Goal: Information Seeking & Learning: Learn about a topic

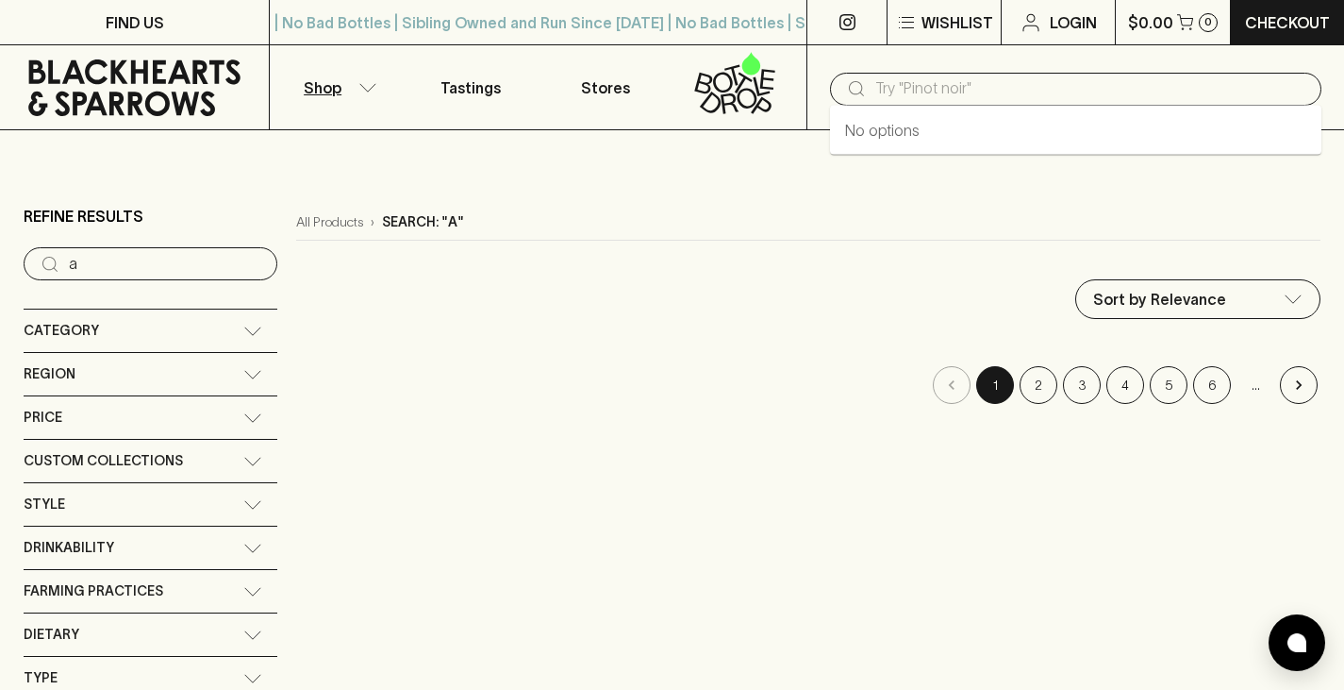
click at [910, 87] on input "text" at bounding box center [1090, 89] width 431 height 30
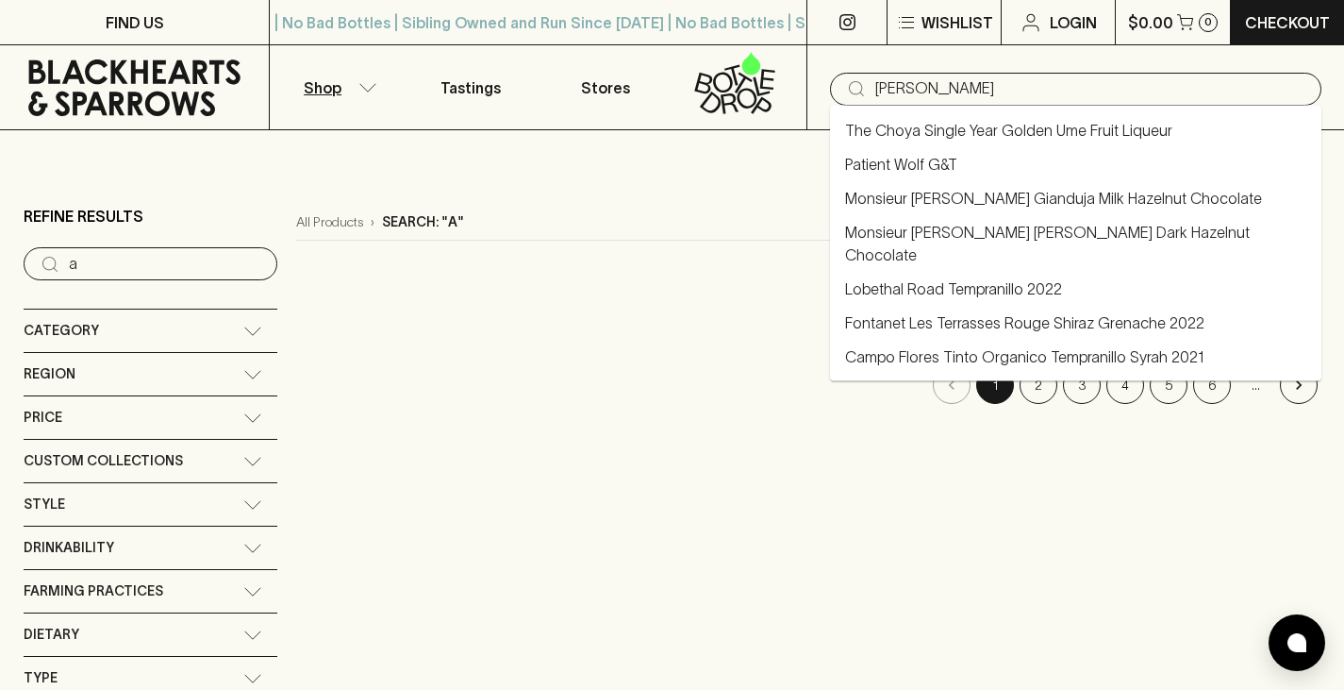
type input "[PERSON_NAME]"
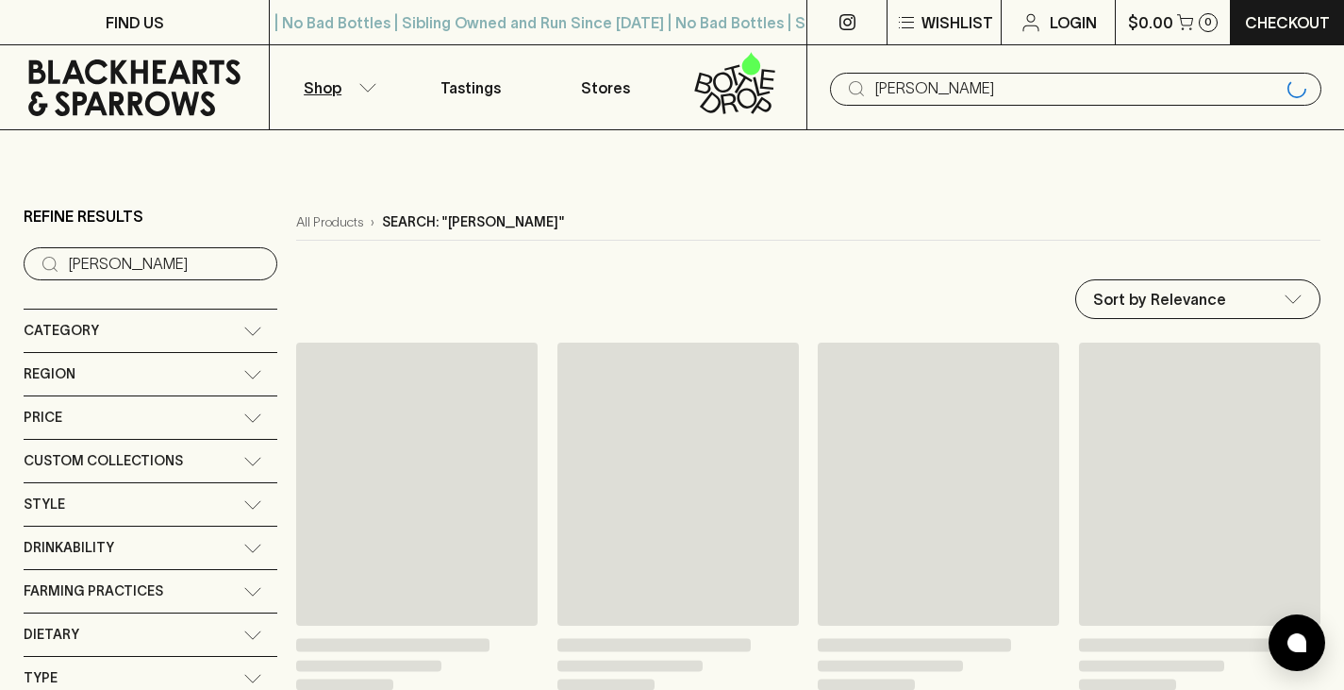
type input "[PERSON_NAME]"
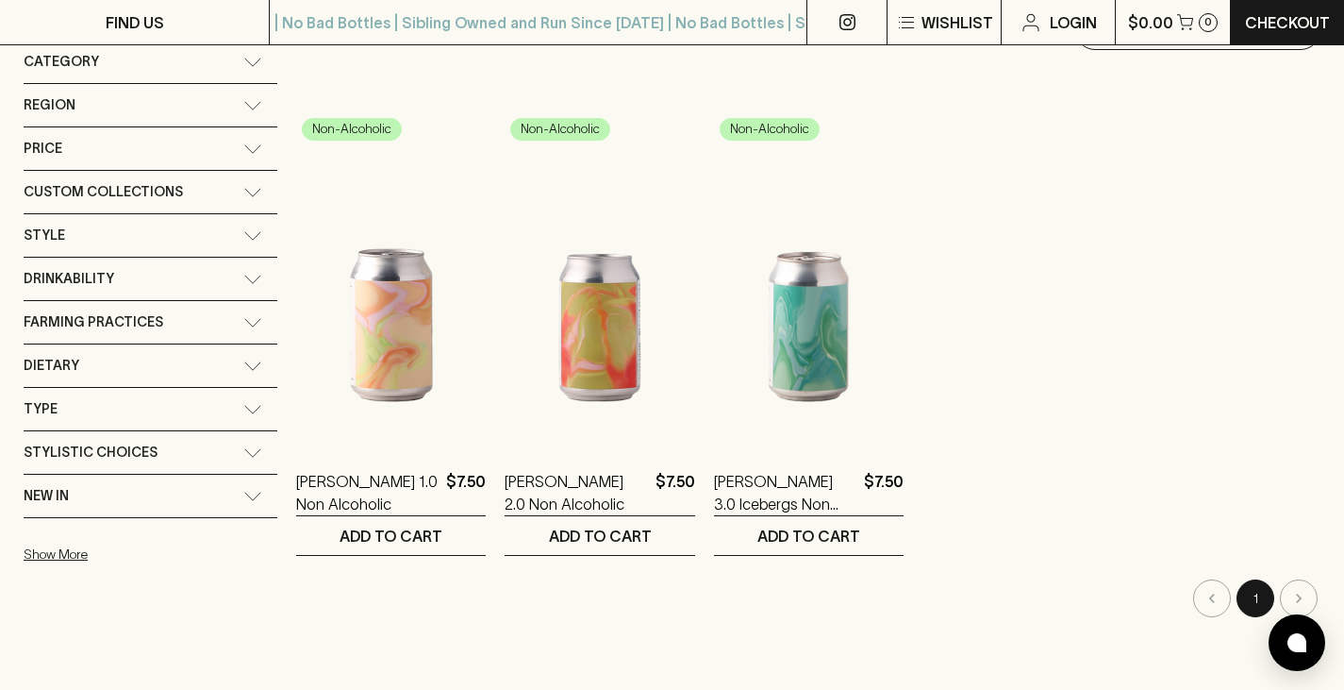
scroll to position [79, 0]
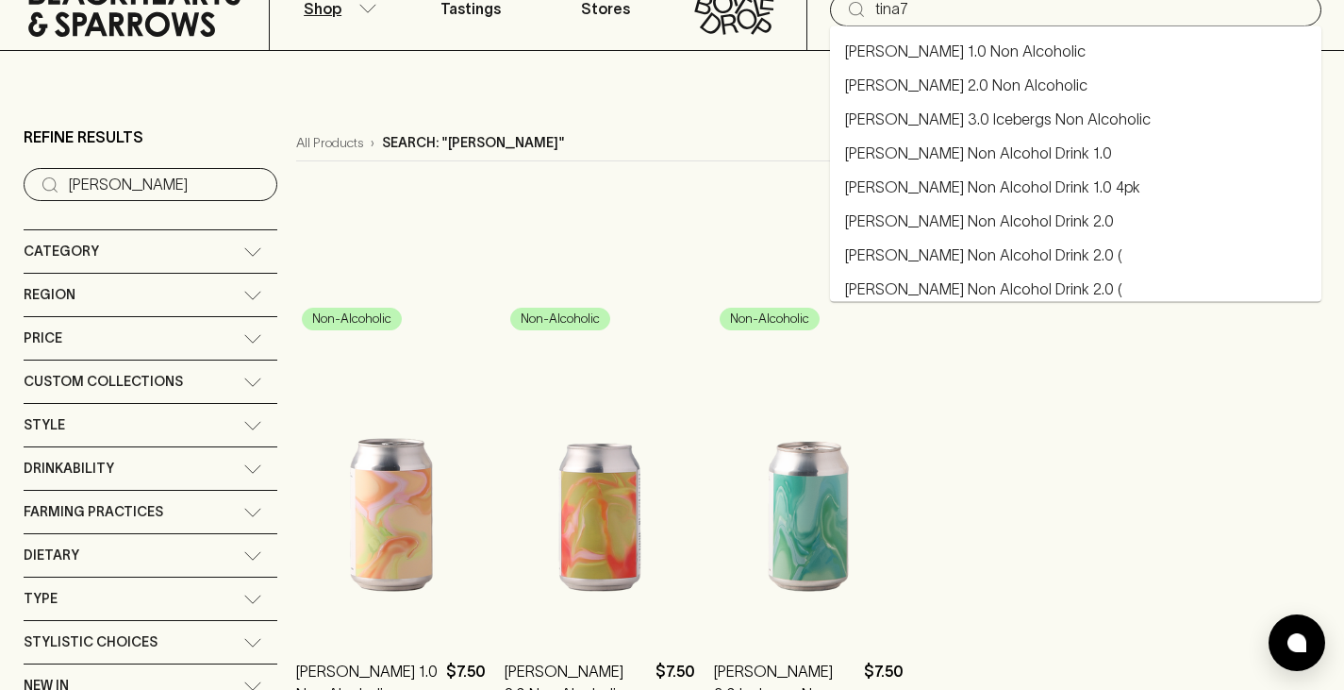
type input "tina7"
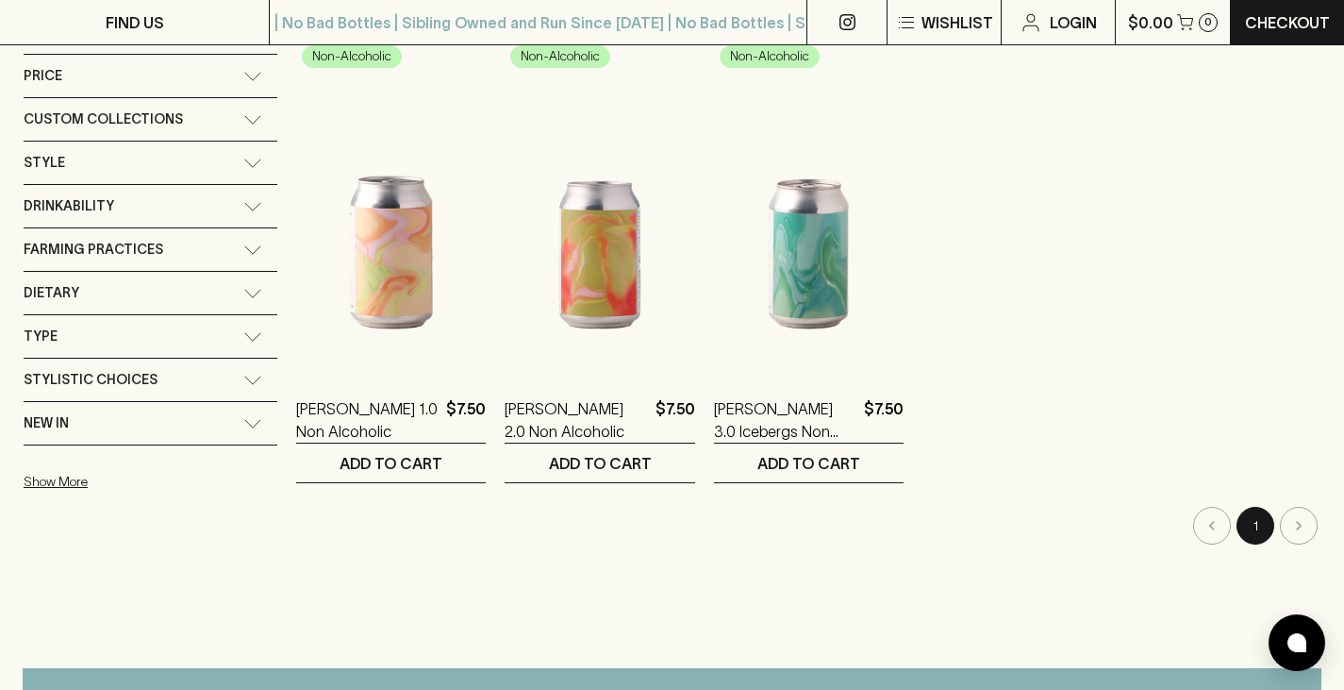
scroll to position [350, 0]
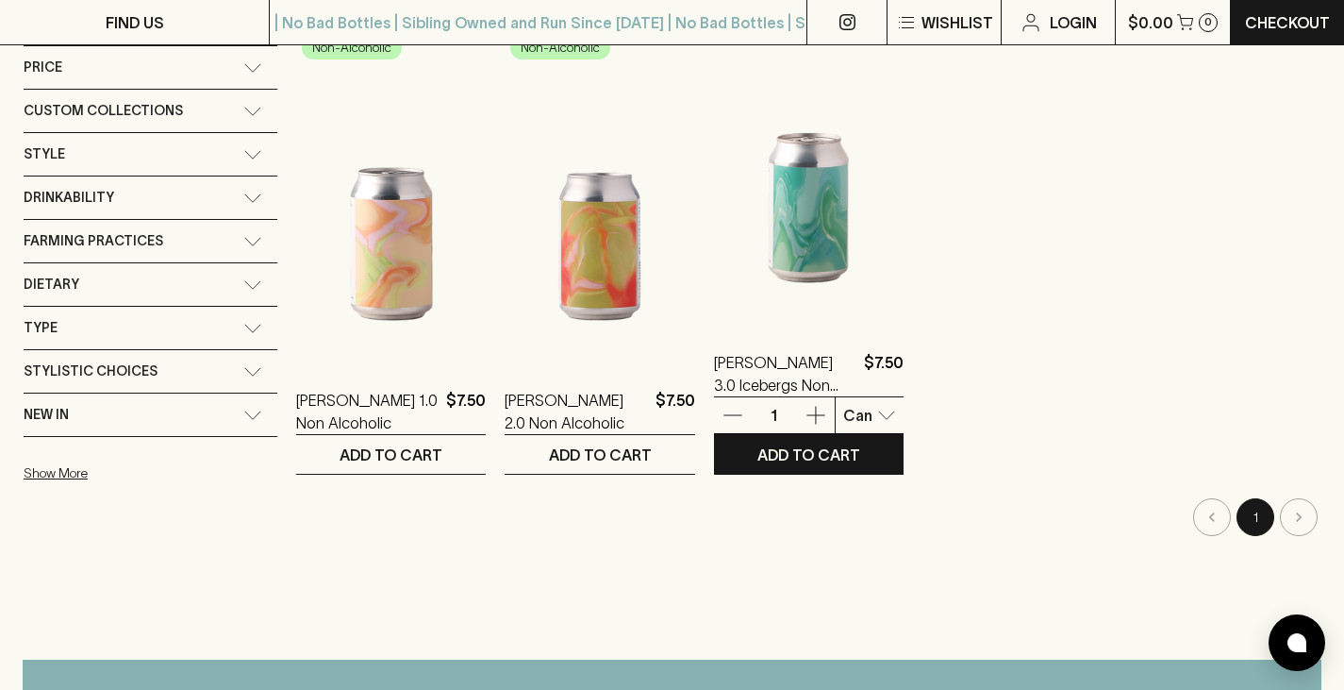
click at [799, 229] on img at bounding box center [809, 157] width 190 height 330
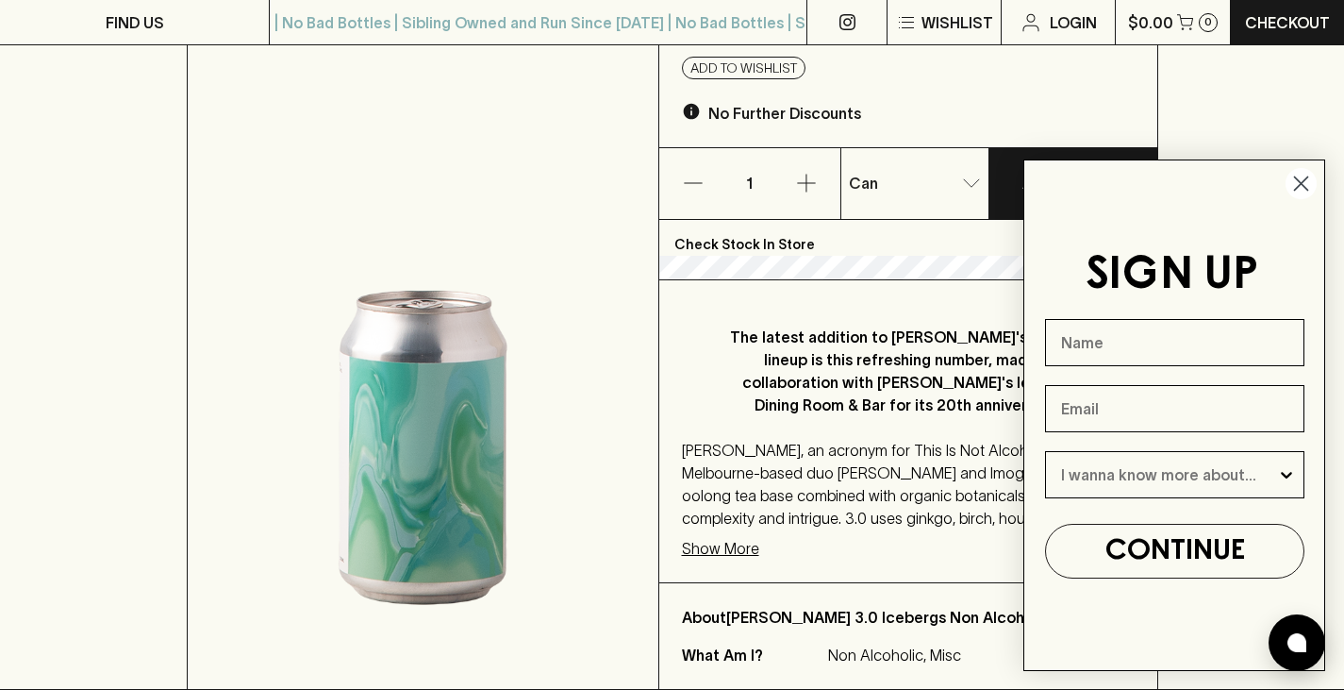
scroll to position [208, 0]
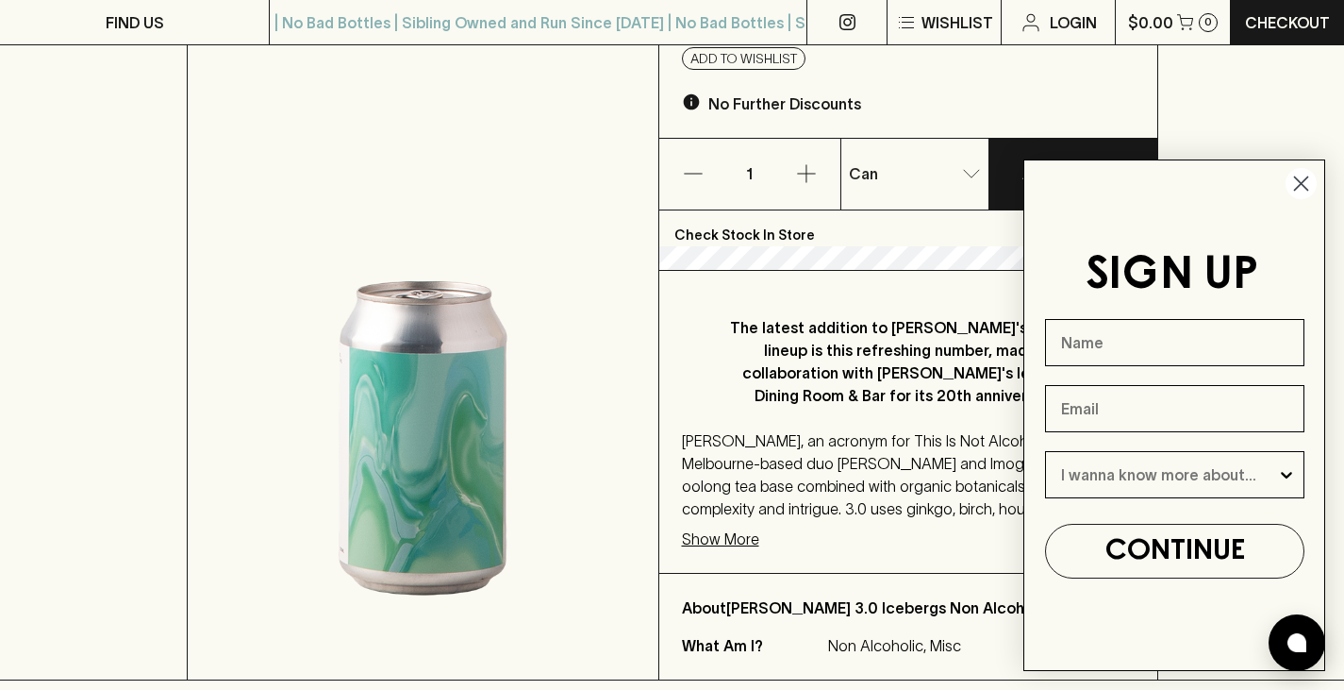
click at [1302, 179] on circle "Close dialog" at bounding box center [1301, 183] width 31 height 31
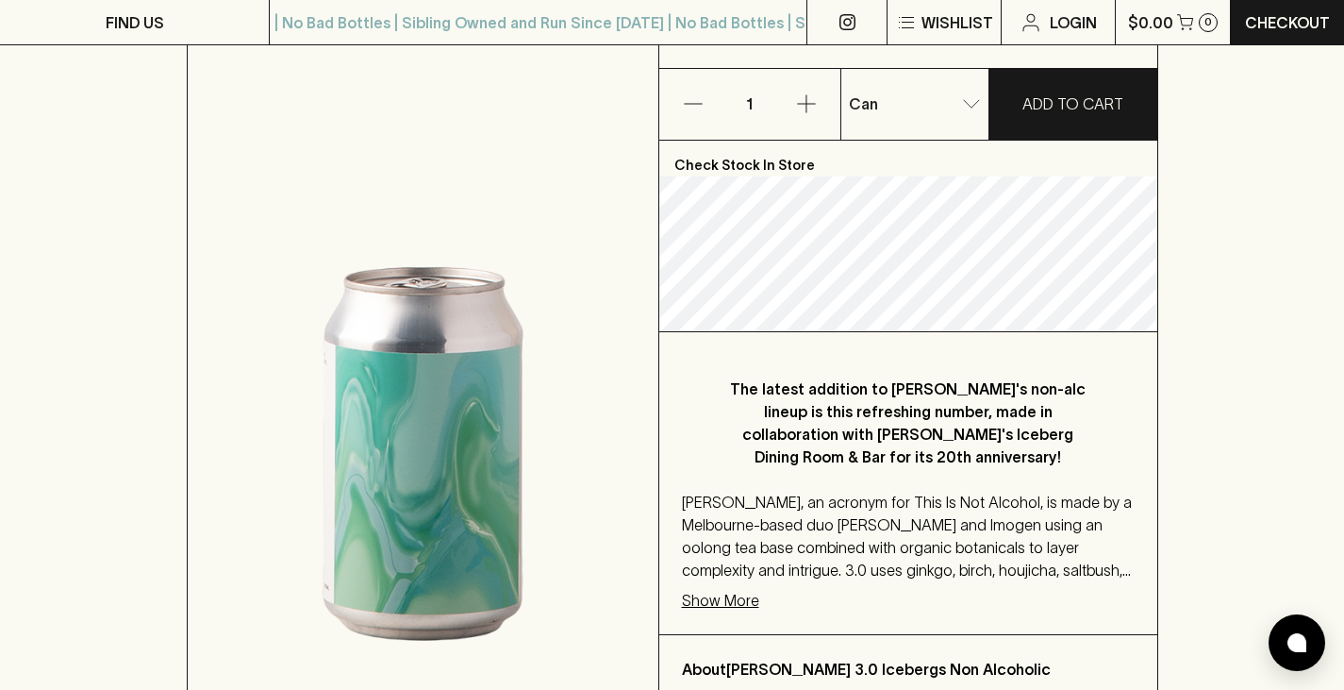
scroll to position [282, 0]
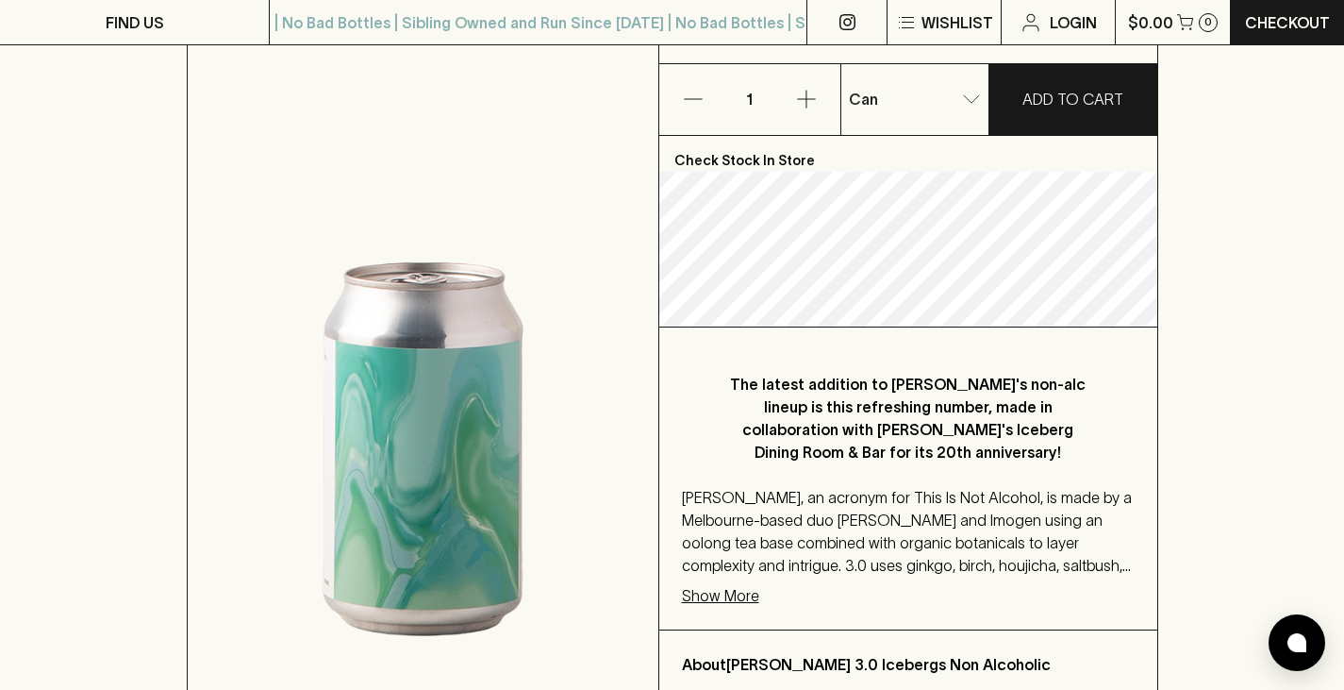
click at [707, 584] on p "Show More" at bounding box center [720, 595] width 77 height 23
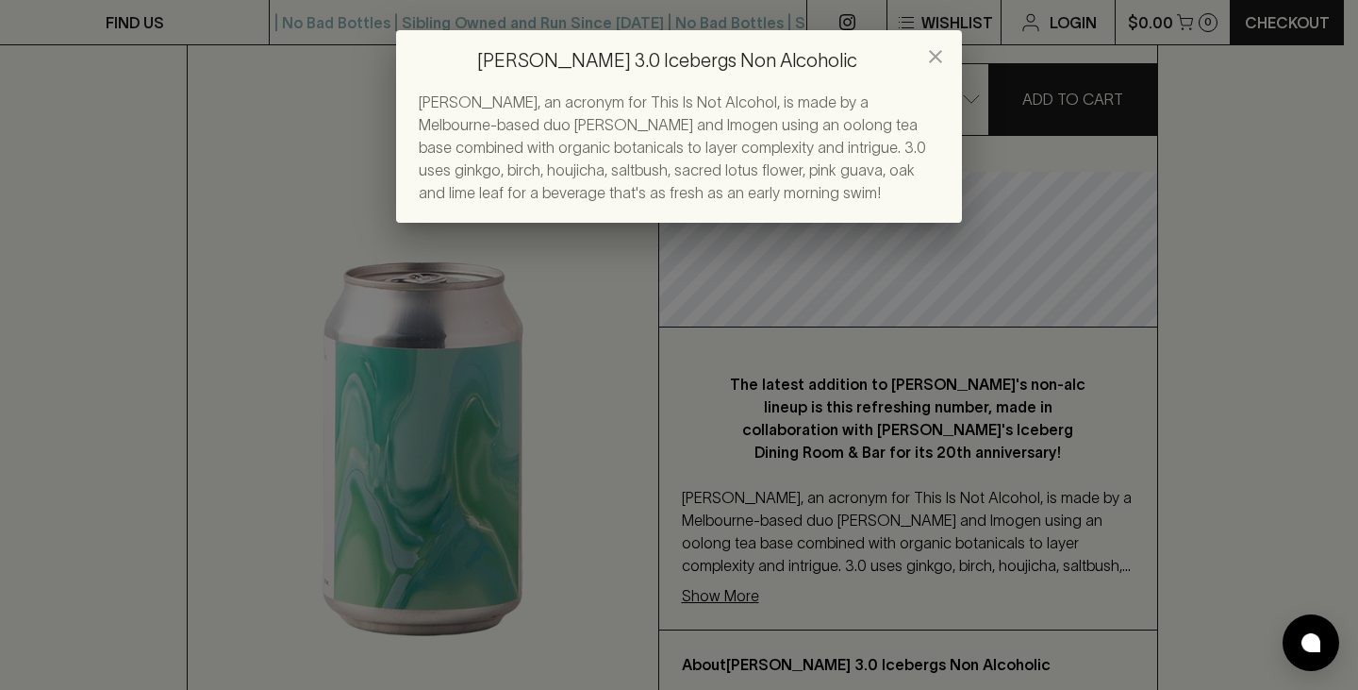
click at [936, 66] on icon "close" at bounding box center [936, 56] width 23 height 23
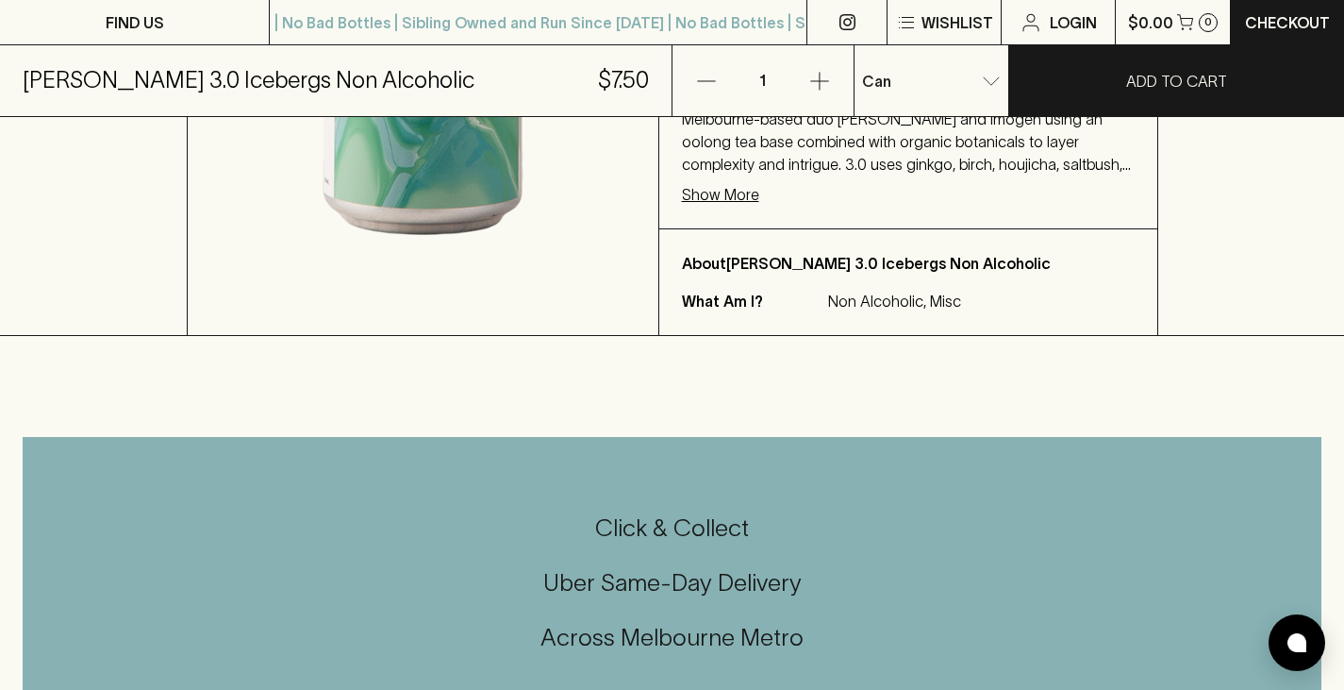
scroll to position [684, 0]
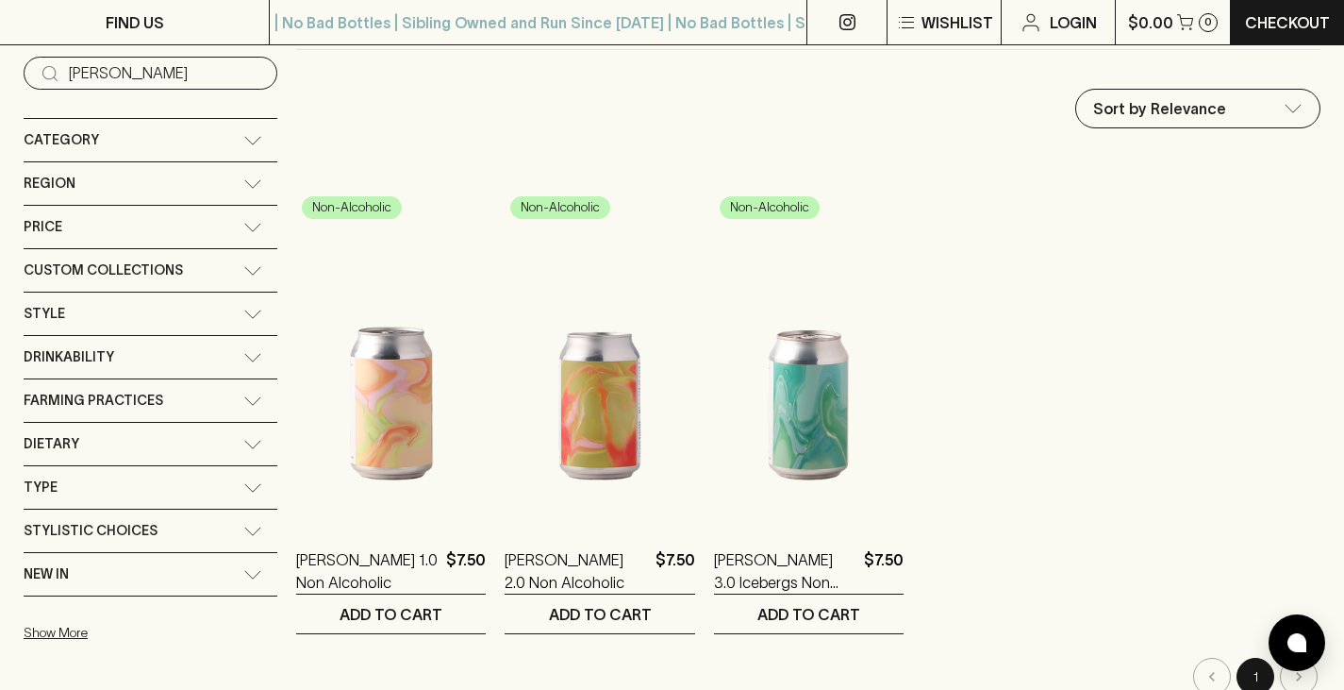
scroll to position [192, 0]
click at [243, 442] on icon at bounding box center [252, 443] width 19 height 9
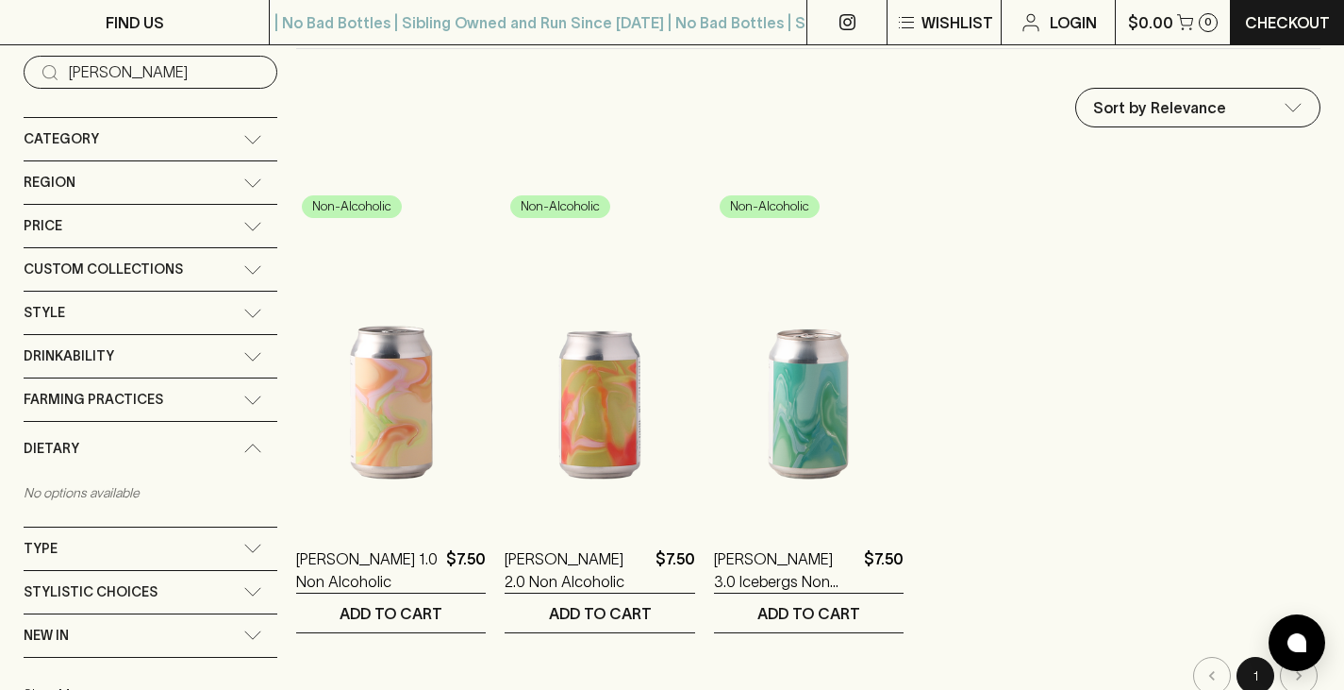
click at [234, 133] on div "Category" at bounding box center [151, 139] width 254 height 42
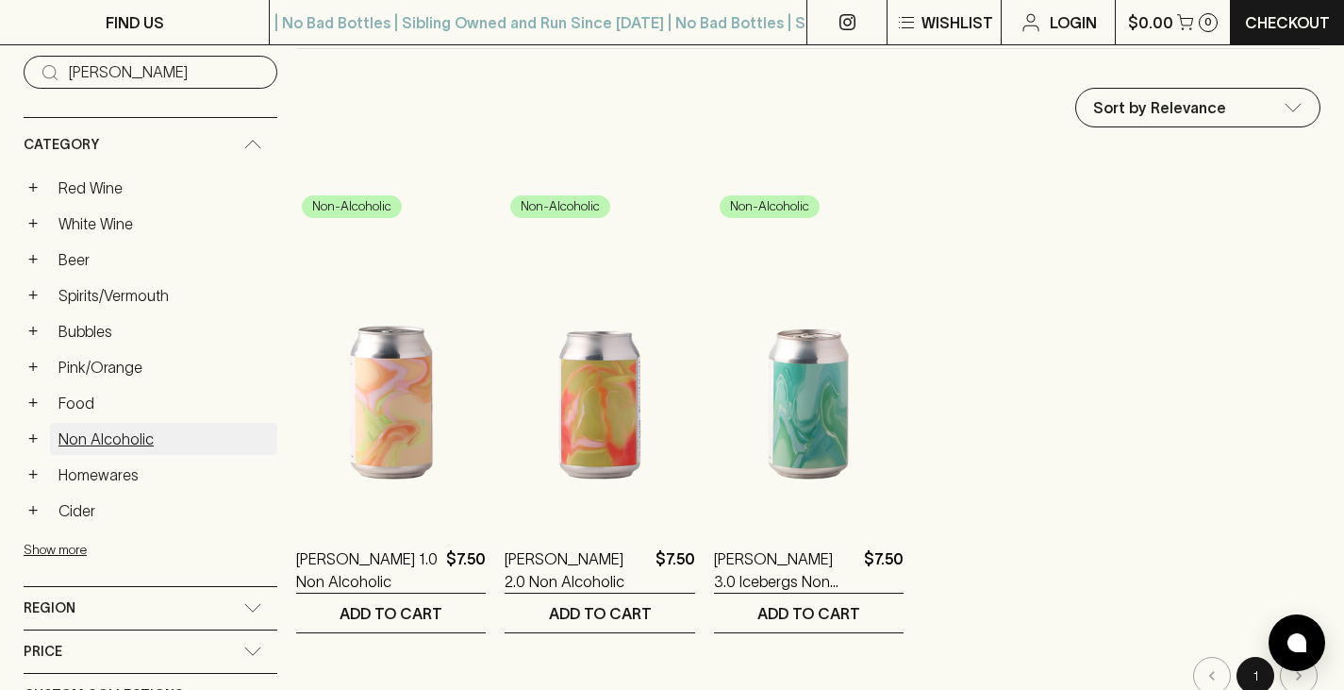
click at [87, 443] on link "Non Alcoholic" at bounding box center [163, 439] width 227 height 32
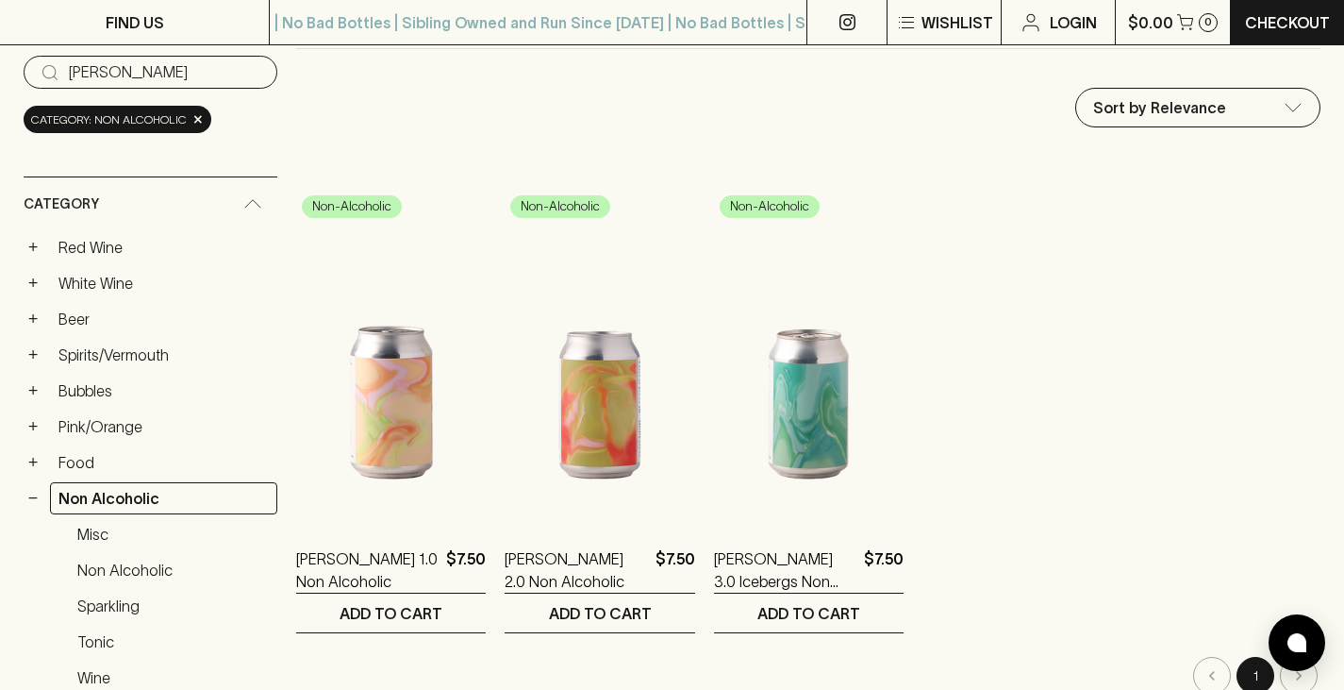
click at [148, 78] on input "[PERSON_NAME]" at bounding box center [165, 73] width 193 height 30
click at [238, 67] on input "[PERSON_NAME]" at bounding box center [165, 73] width 193 height 30
click at [235, 70] on input "[PERSON_NAME]" at bounding box center [165, 73] width 193 height 30
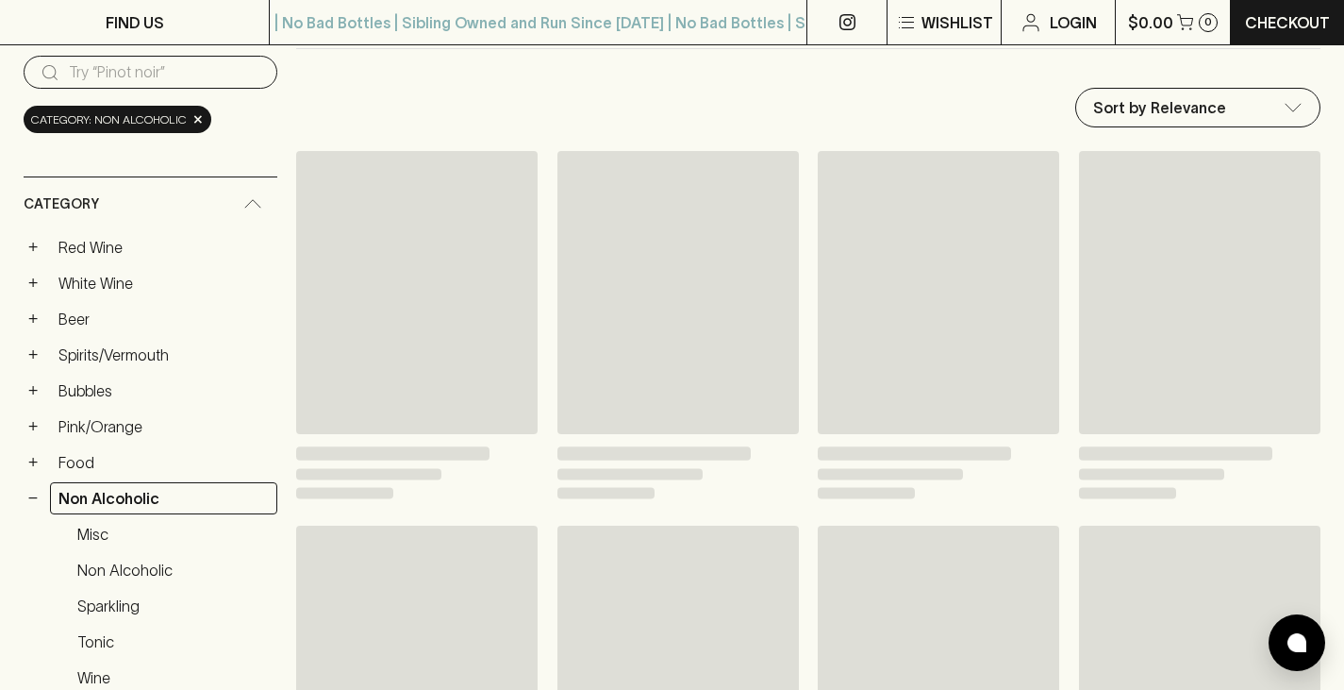
click at [231, 71] on input "search" at bounding box center [165, 73] width 193 height 30
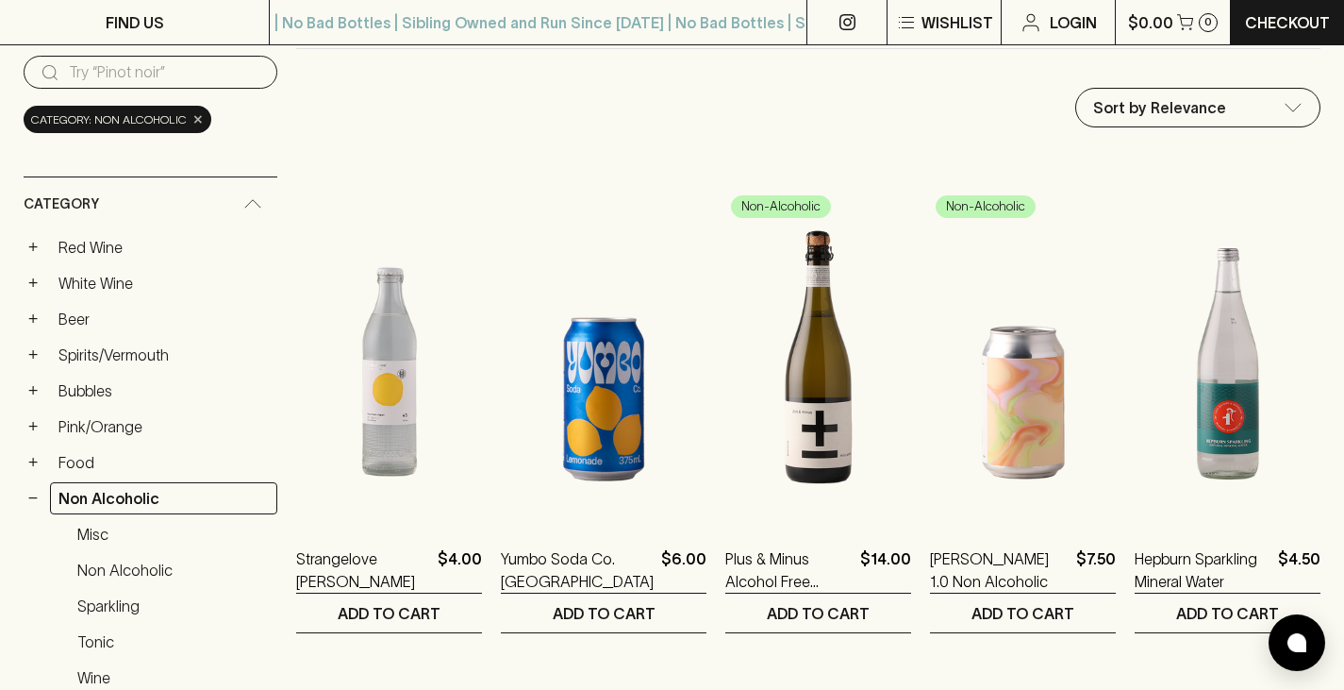
click at [192, 123] on span "×" at bounding box center [197, 119] width 11 height 20
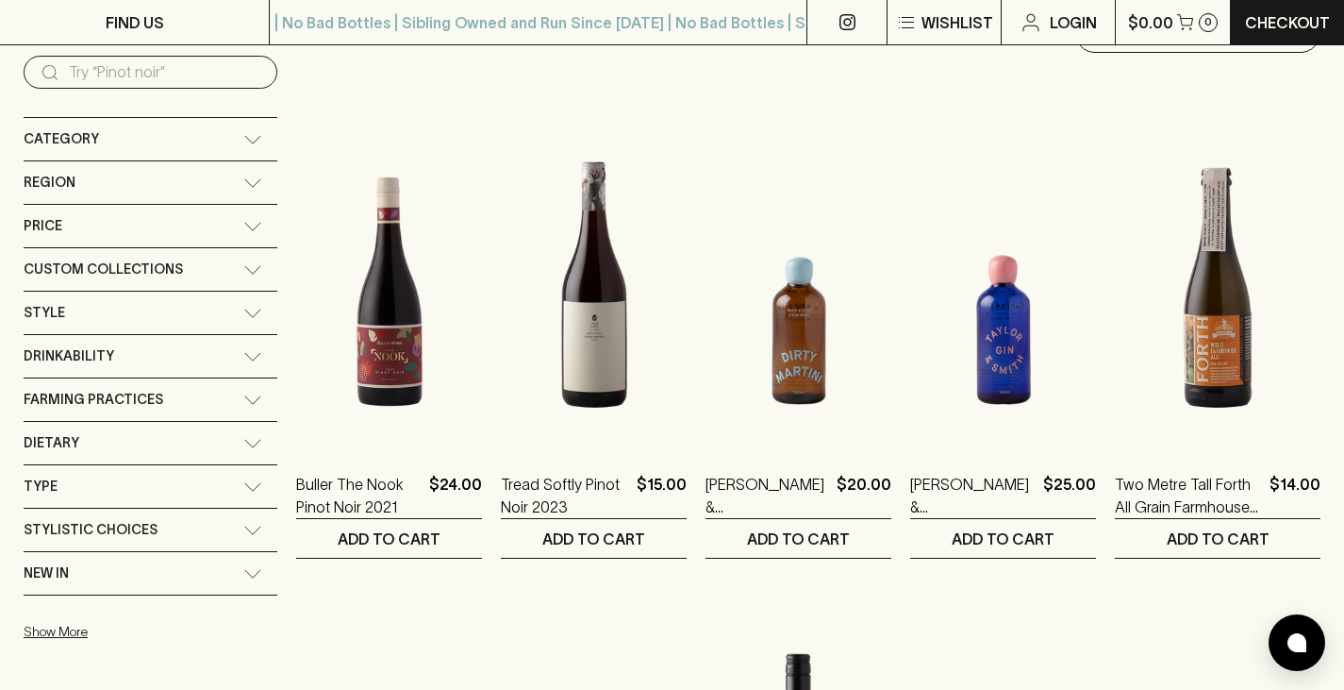
click at [243, 137] on icon at bounding box center [252, 139] width 19 height 9
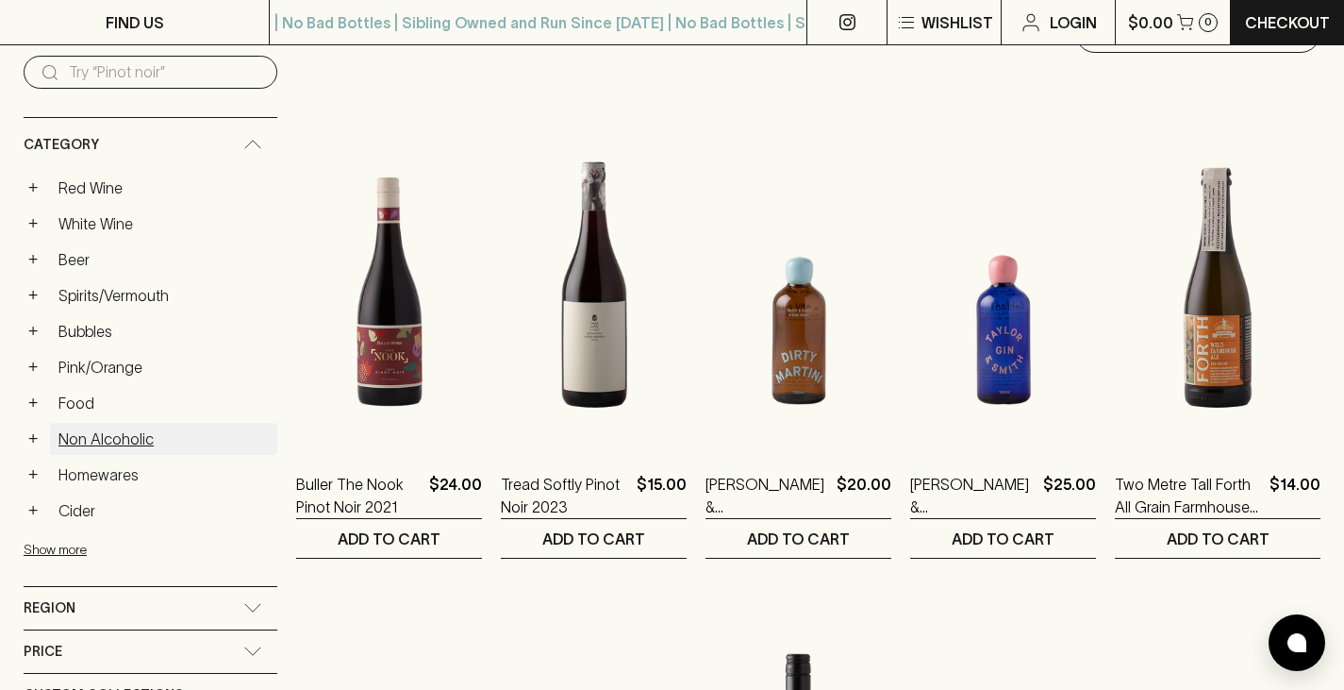
click at [73, 438] on link "Non Alcoholic" at bounding box center [163, 439] width 227 height 32
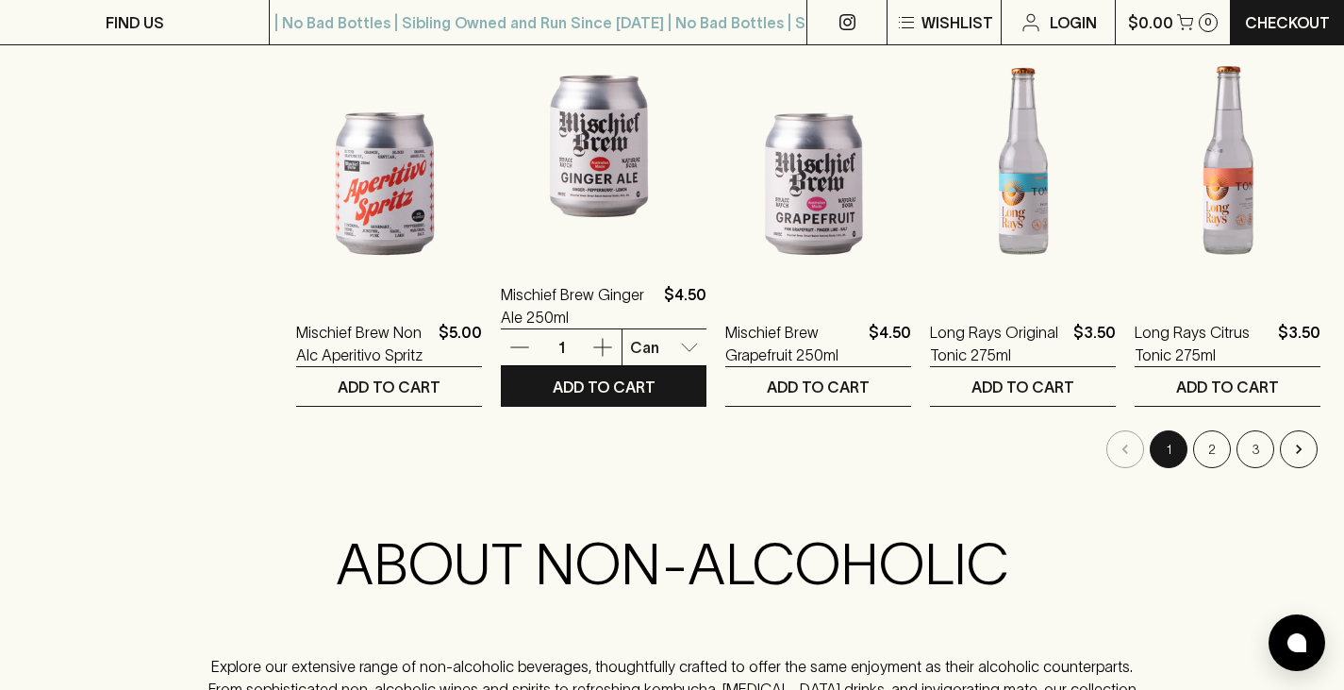
scroll to position [1924, 0]
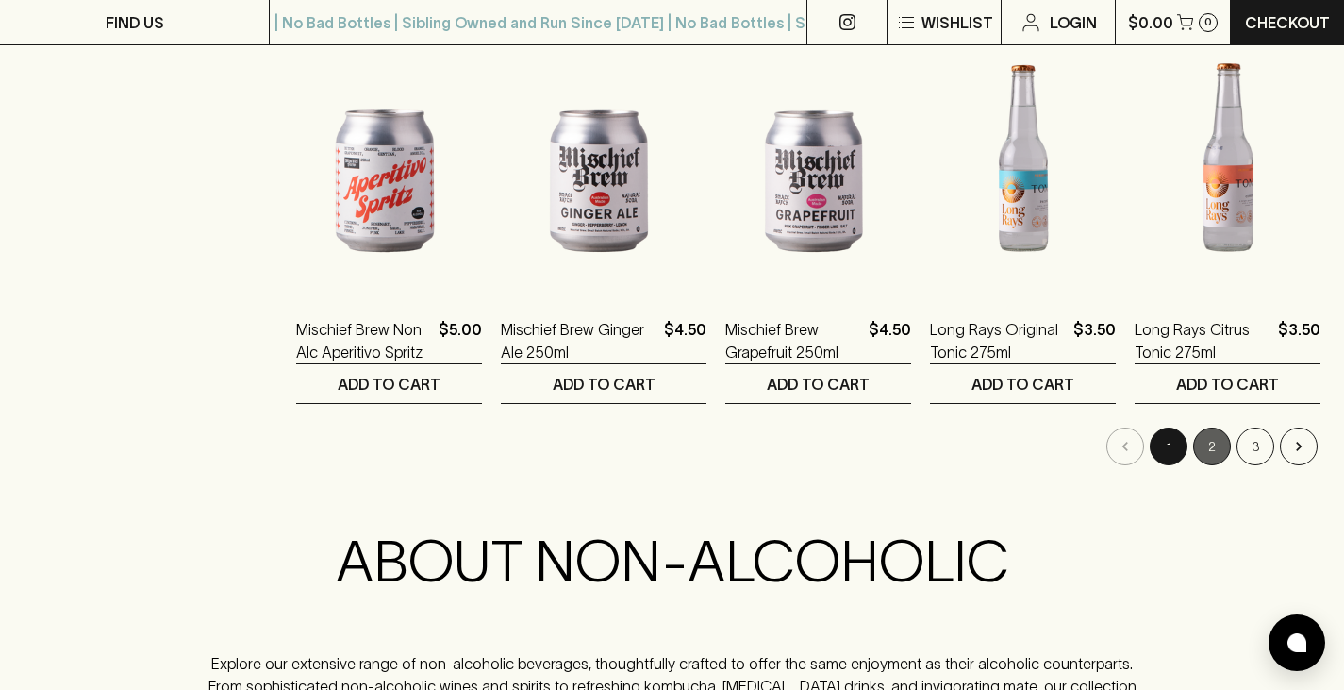
click at [1209, 449] on button "2" at bounding box center [1212, 446] width 38 height 38
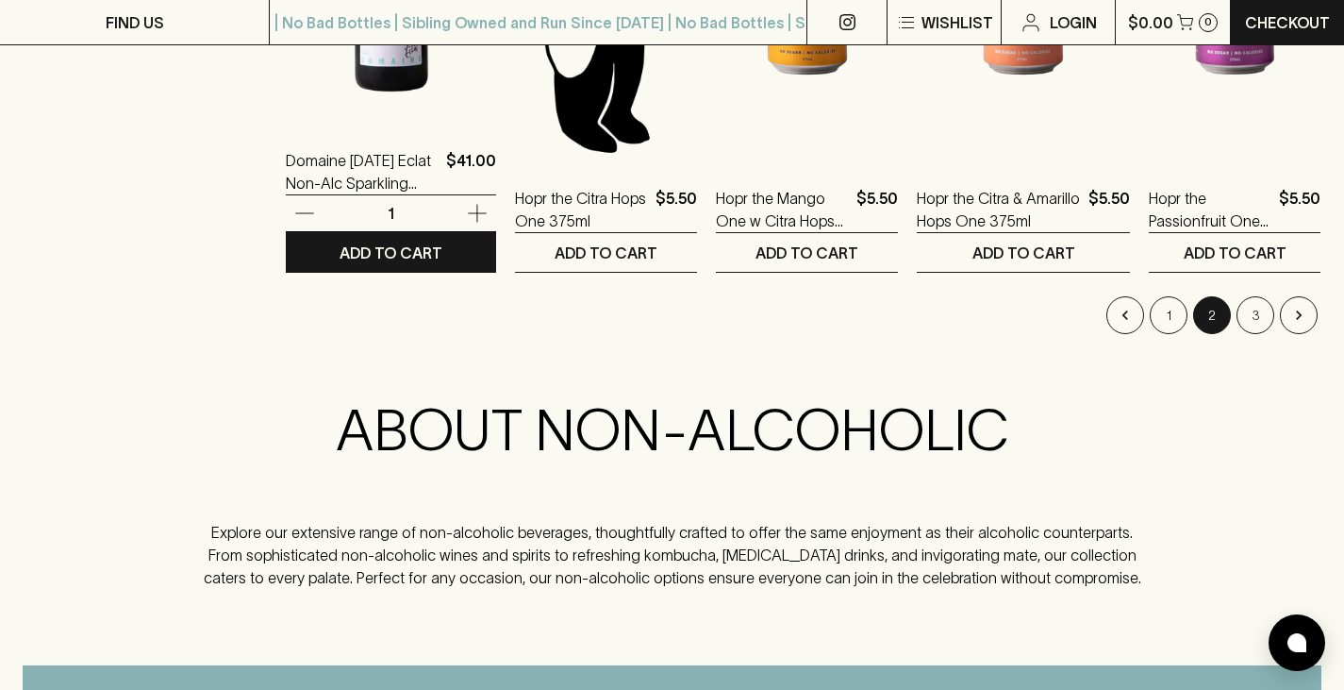
scroll to position [2089, 0]
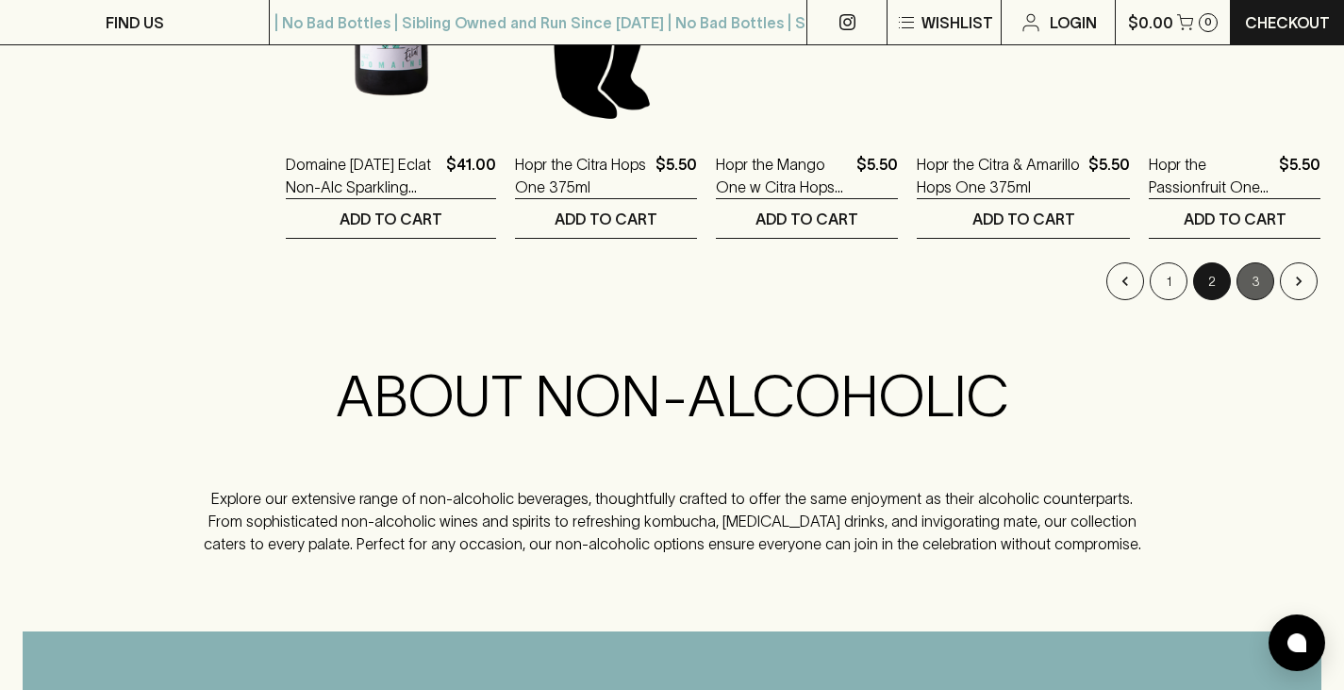
click at [1258, 285] on button "3" at bounding box center [1256, 281] width 38 height 38
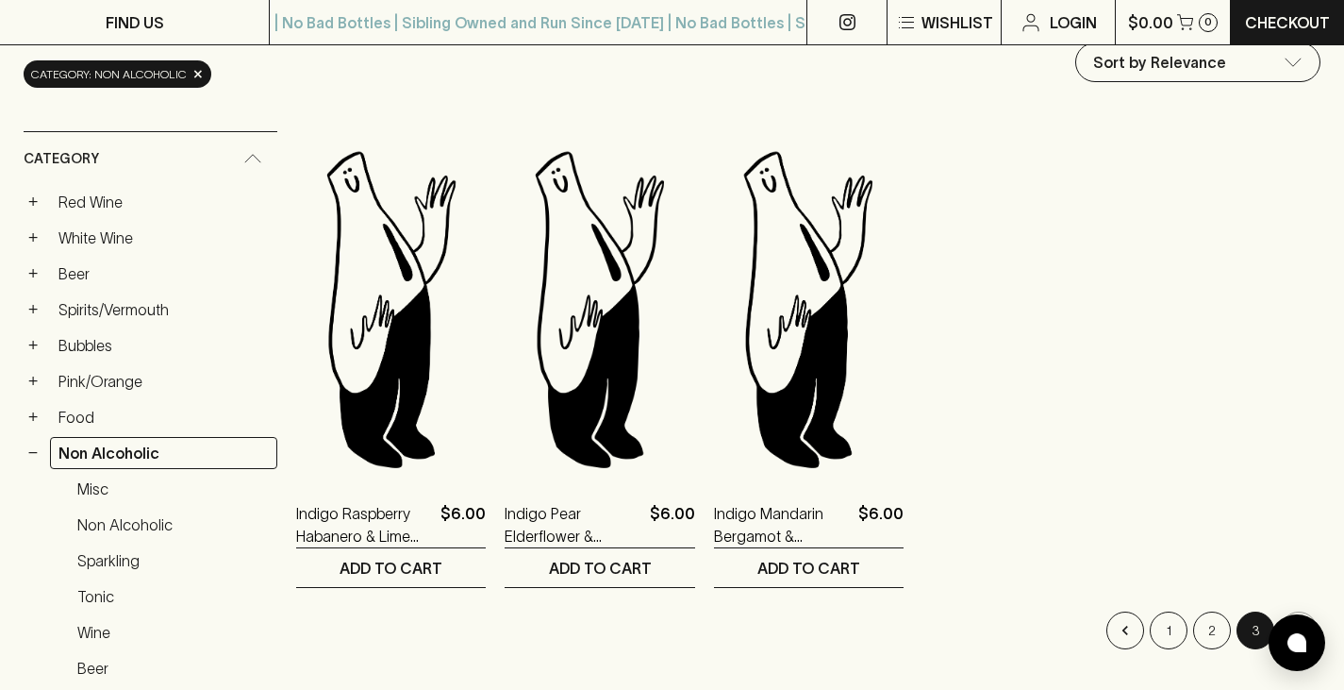
scroll to position [247, 0]
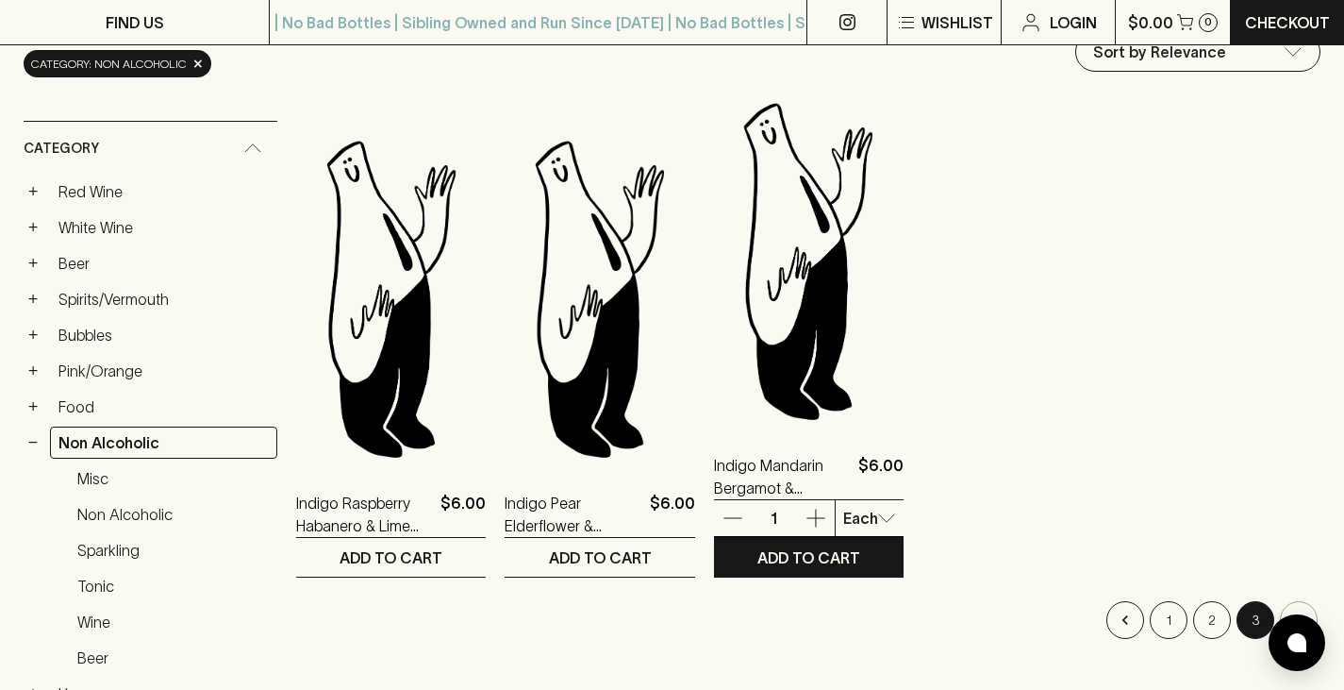
click at [798, 349] on img at bounding box center [809, 260] width 190 height 330
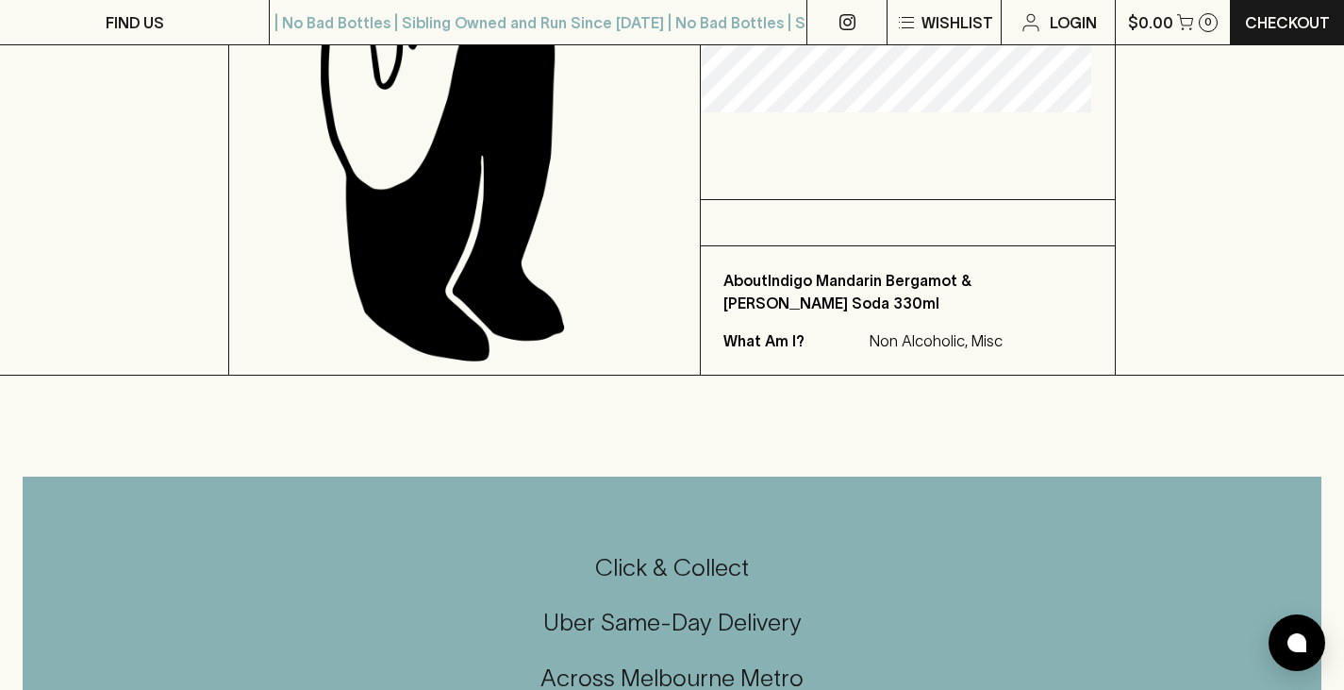
scroll to position [581, 0]
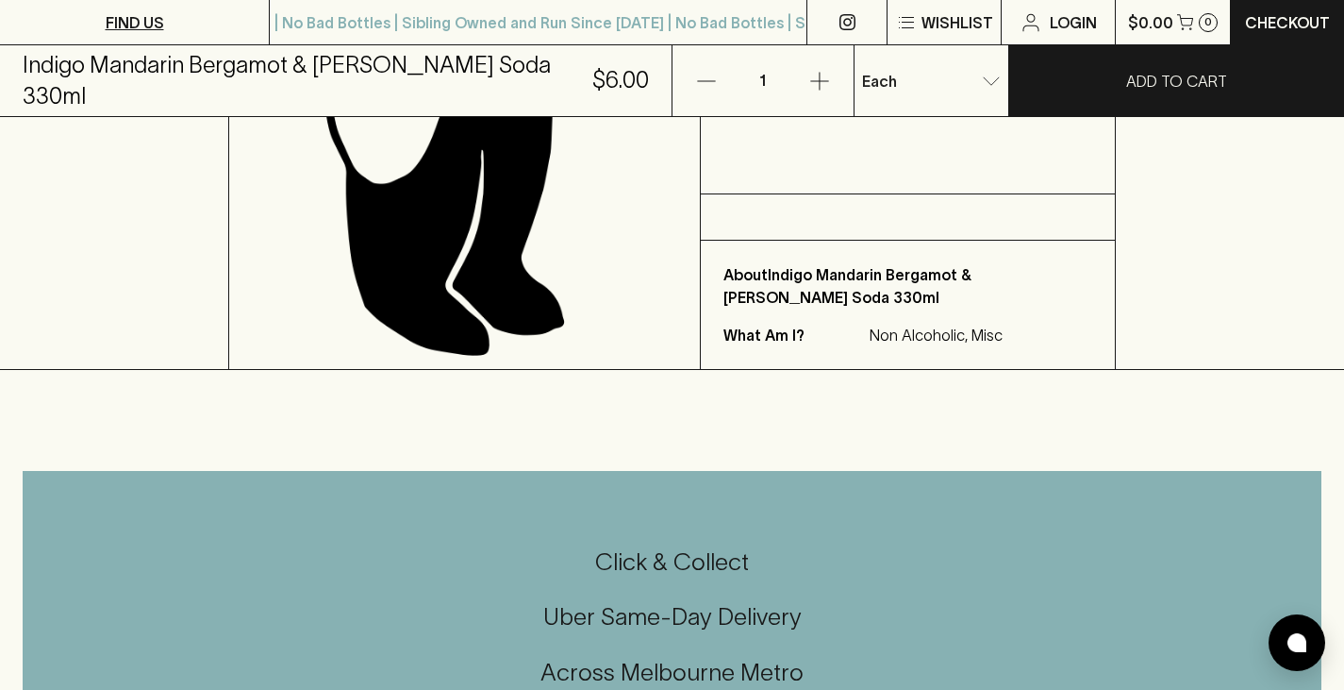
click at [172, 13] on link "FIND US" at bounding box center [134, 22] width 269 height 44
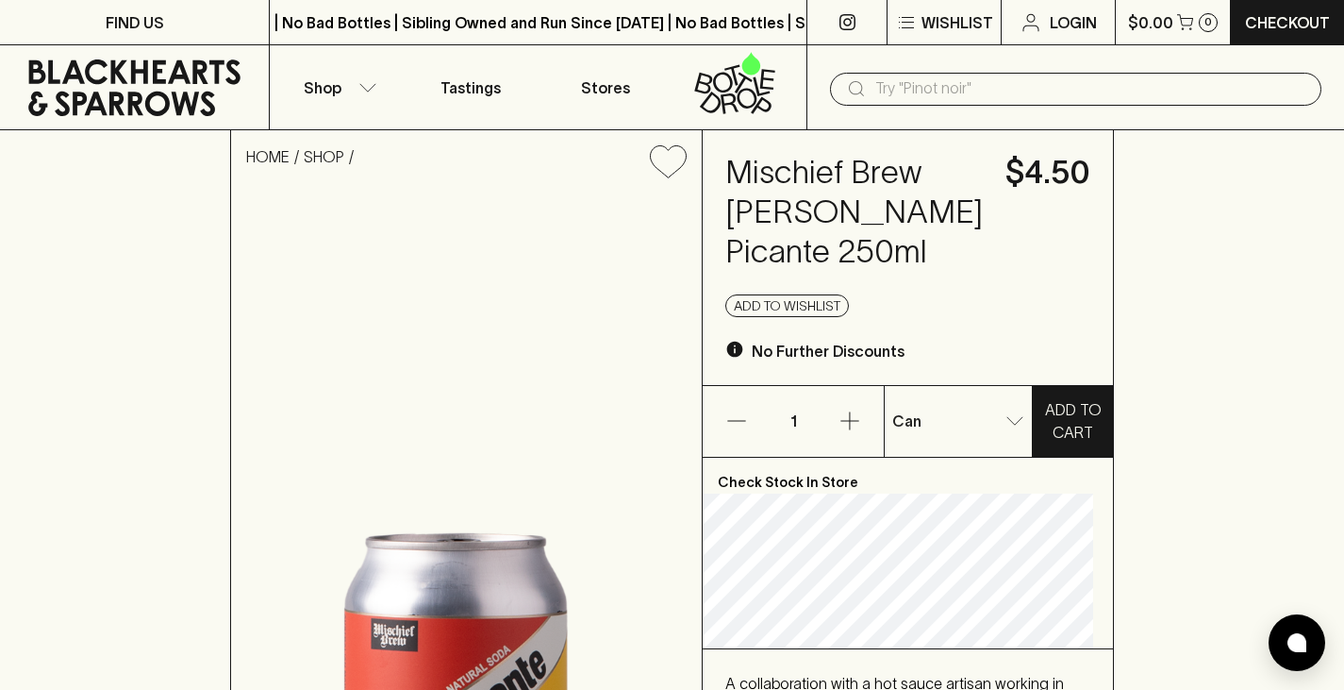
scroll to position [342, 0]
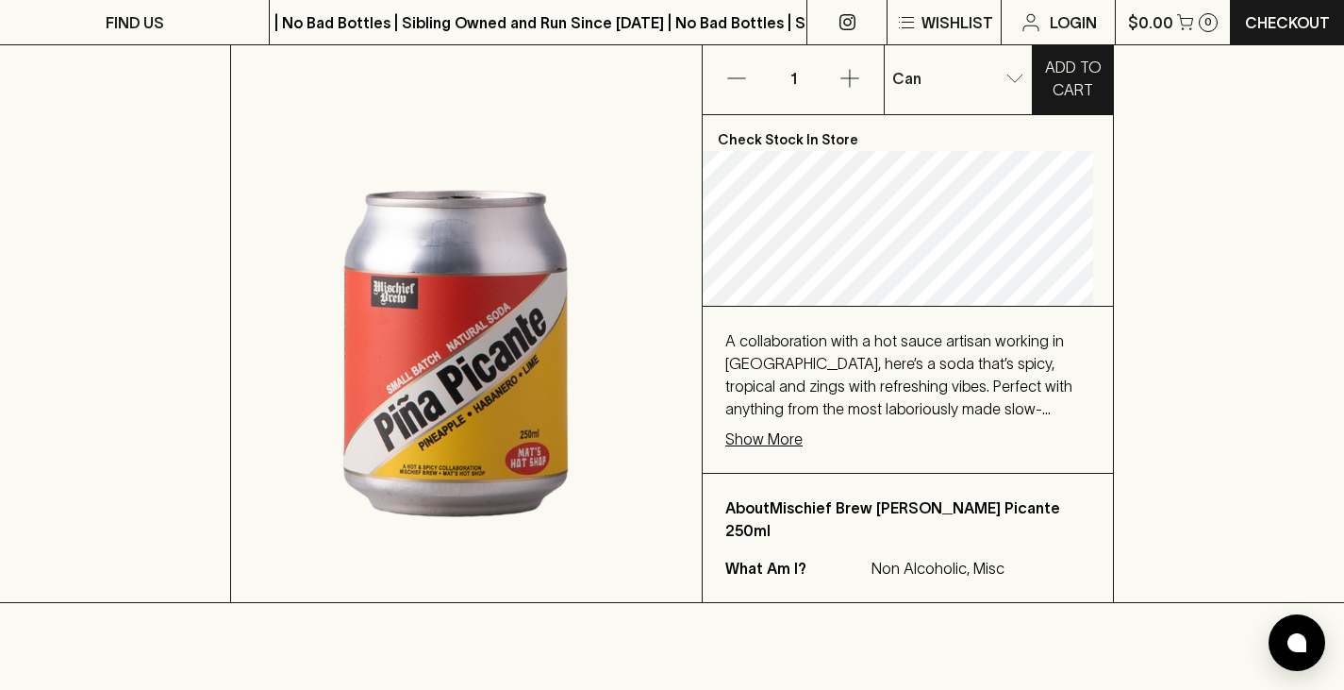
click at [788, 450] on p "Show More" at bounding box center [763, 438] width 77 height 23
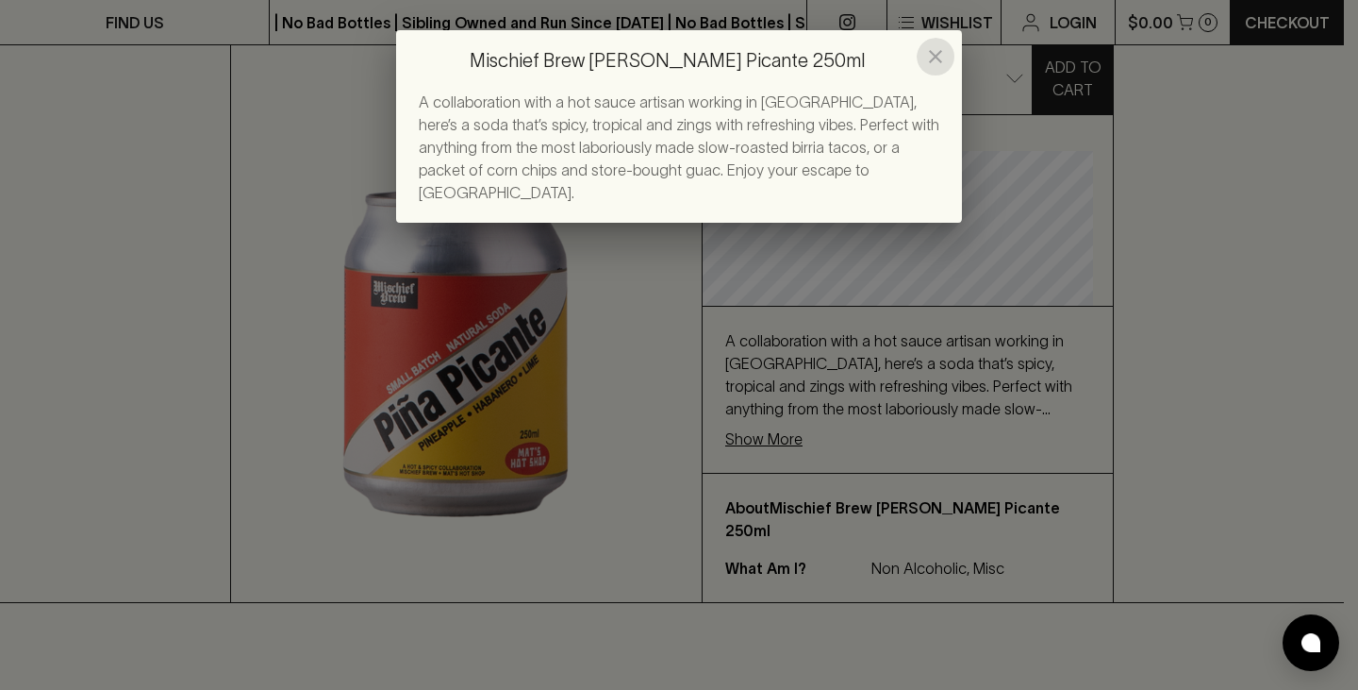
click at [934, 50] on icon "close" at bounding box center [936, 56] width 23 height 23
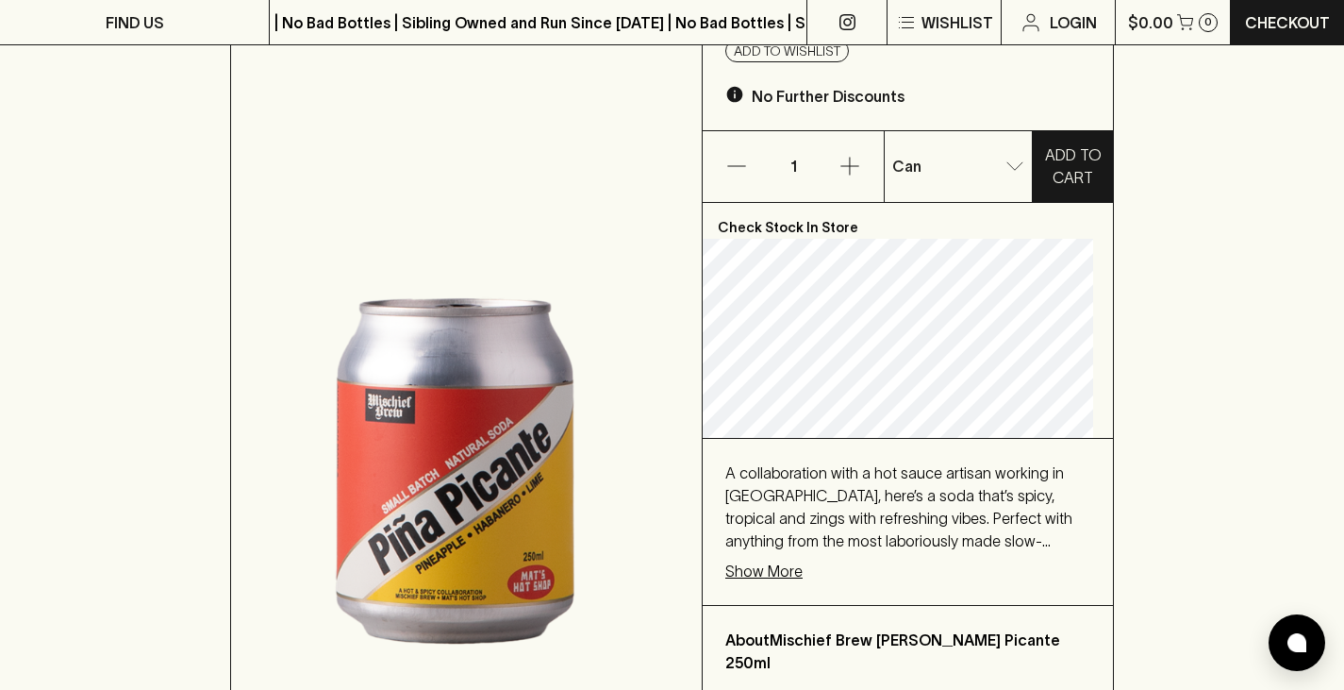
scroll to position [257, 0]
